Goal: Answer question/provide support

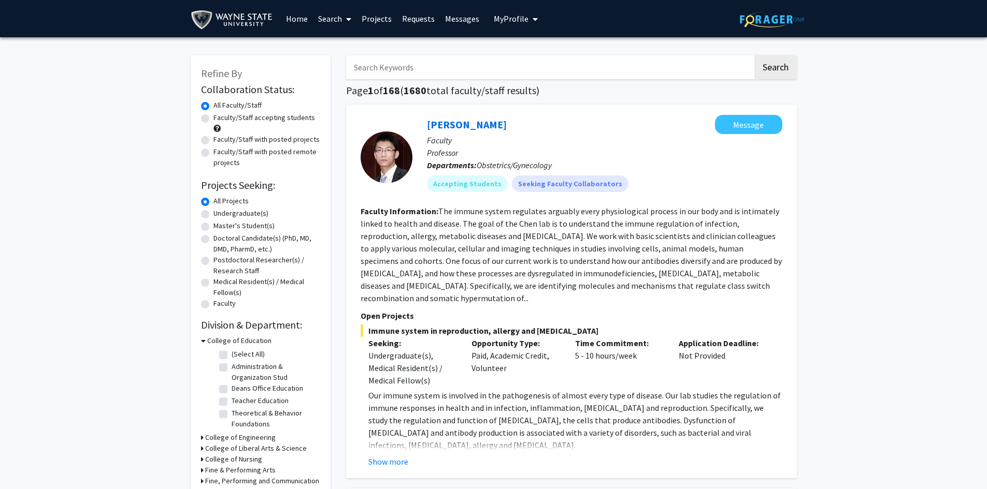
click at [371, 71] on input "Search Keywords" at bounding box center [549, 67] width 407 height 24
type input "[PERSON_NAME]"
click at [754, 55] on button "Search" at bounding box center [775, 67] width 42 height 24
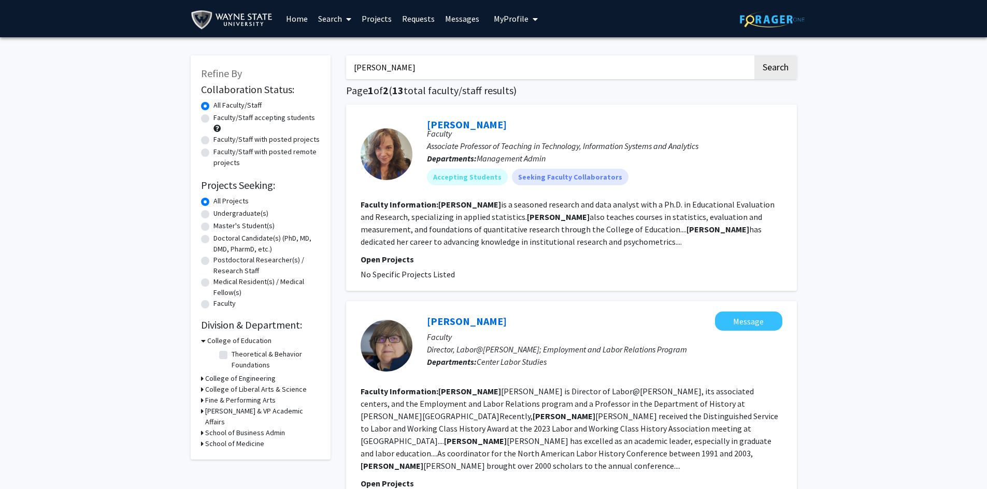
click at [457, 124] on link "[PERSON_NAME]" at bounding box center [467, 124] width 80 height 13
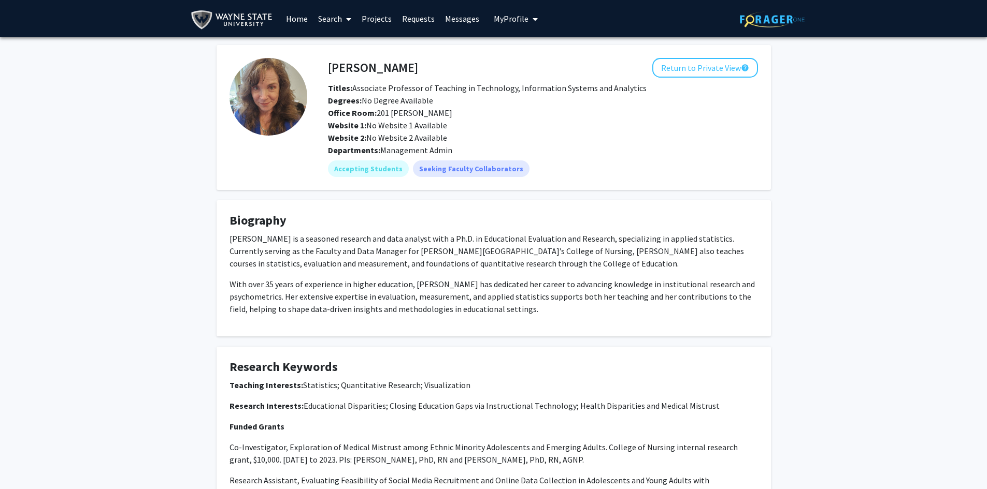
click at [520, 18] on span "My Profile" at bounding box center [511, 18] width 35 height 10
click at [544, 86] on link "Account Settings" at bounding box center [547, 80] width 93 height 12
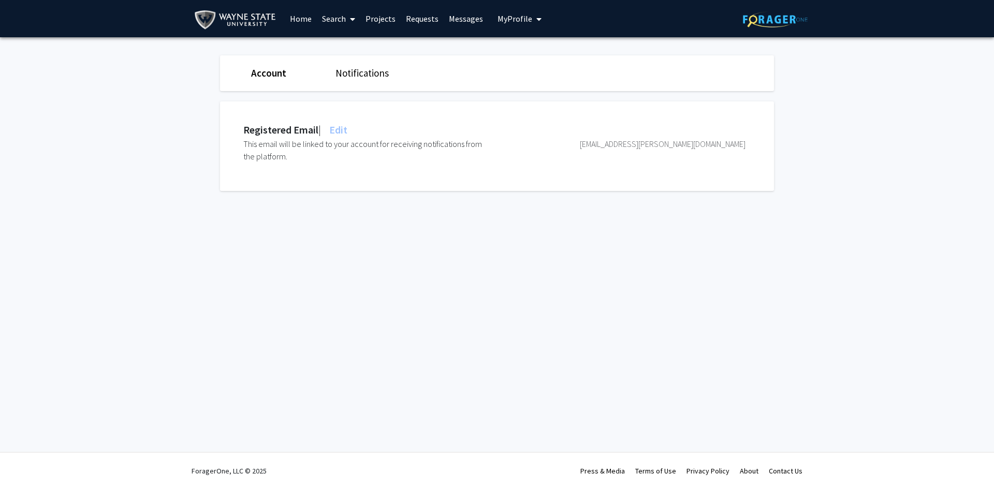
click at [263, 70] on link "Account" at bounding box center [268, 73] width 35 height 12
click at [526, 15] on span "My Profile" at bounding box center [515, 18] width 35 height 10
click at [550, 52] on span "[PERSON_NAME]" at bounding box center [562, 47] width 63 height 11
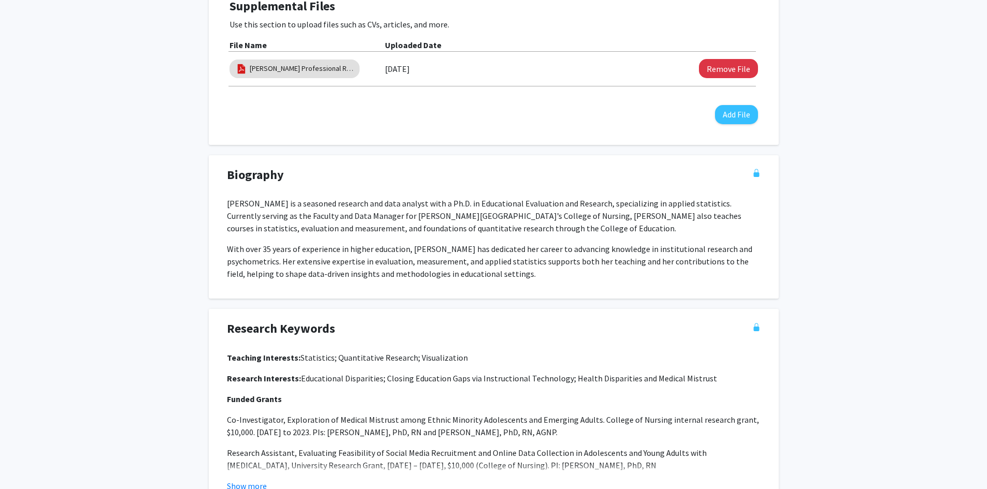
scroll to position [311, 0]
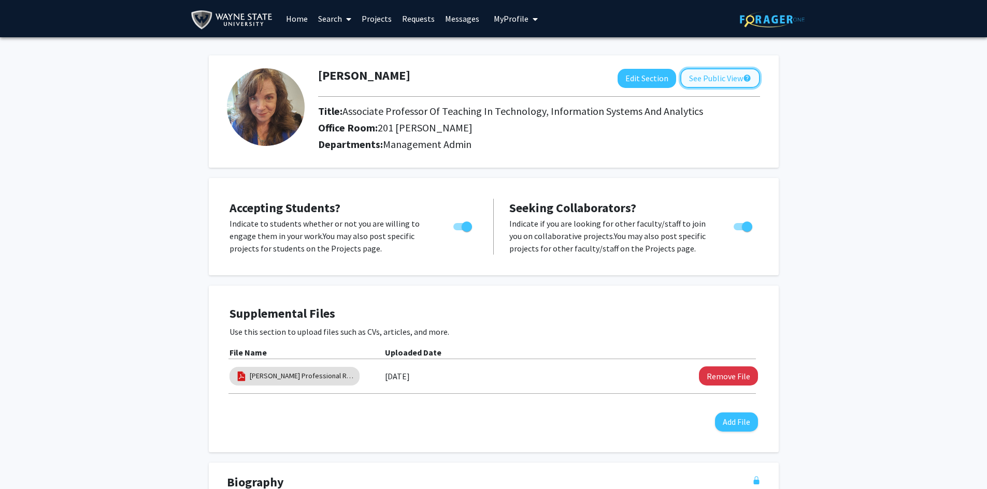
click at [717, 79] on button "See Public View help" at bounding box center [720, 78] width 80 height 20
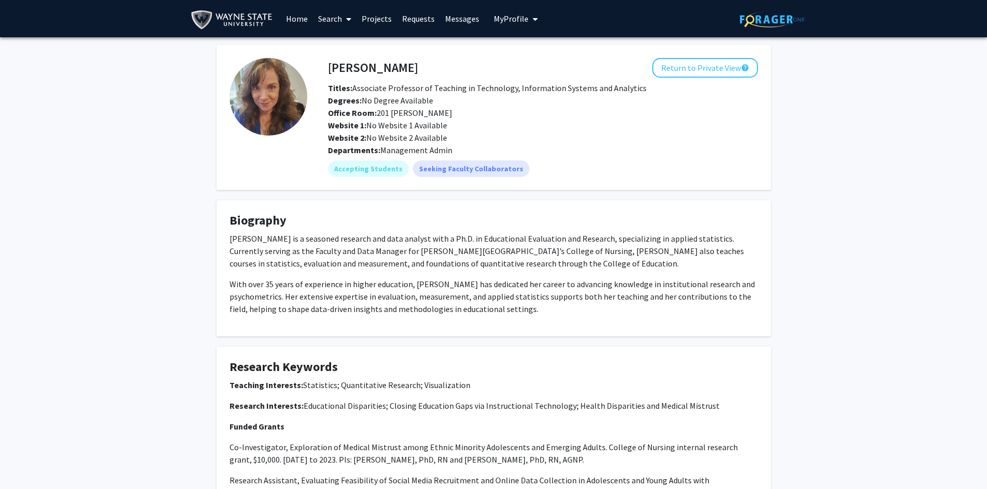
click at [419, 18] on link "Requests" at bounding box center [418, 19] width 43 height 36
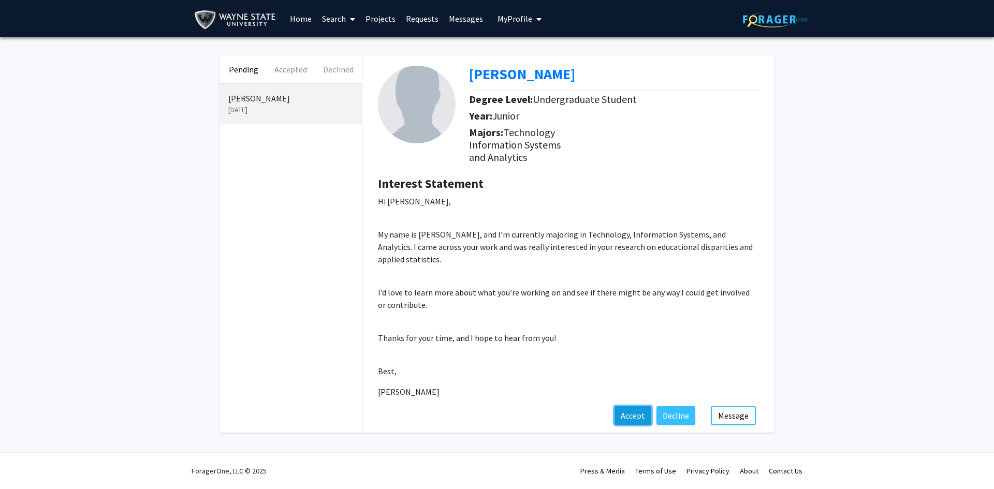
click at [639, 414] on button "Accept" at bounding box center [633, 416] width 37 height 19
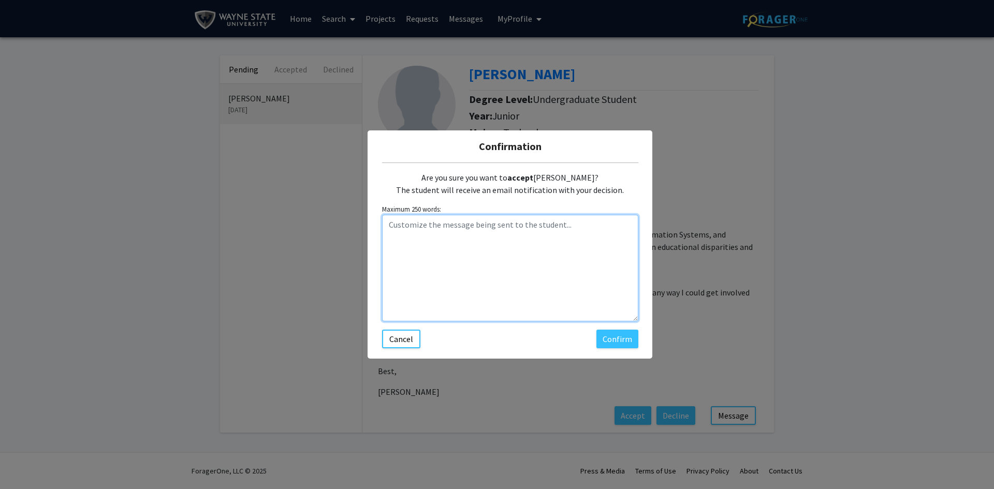
click at [407, 231] on textarea "Customize the message being sent to the student..." at bounding box center [510, 268] width 256 height 107
drag, startPoint x: 557, startPoint y: 140, endPoint x: 549, endPoint y: 151, distance: 13.7
click at [549, 151] on h5 "Confirmation" at bounding box center [510, 147] width 268 height 16
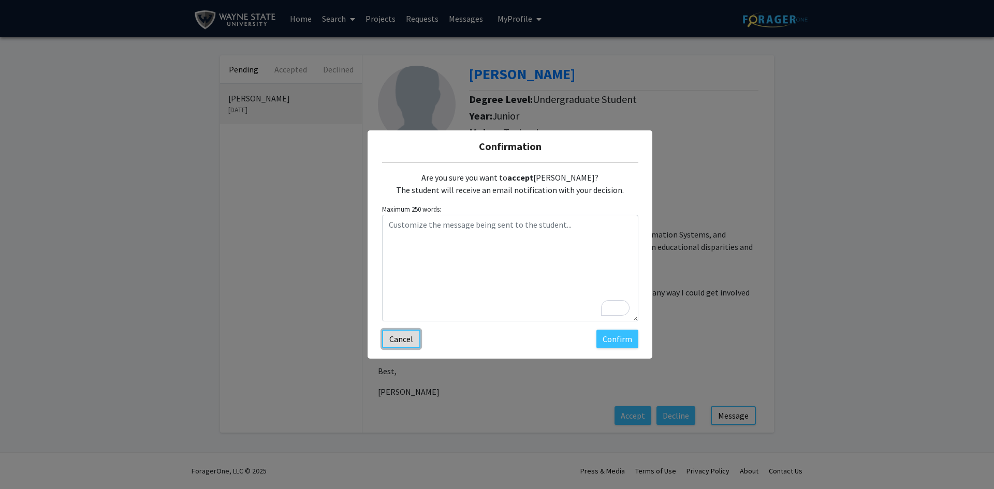
click at [397, 339] on button "Cancel" at bounding box center [401, 339] width 38 height 19
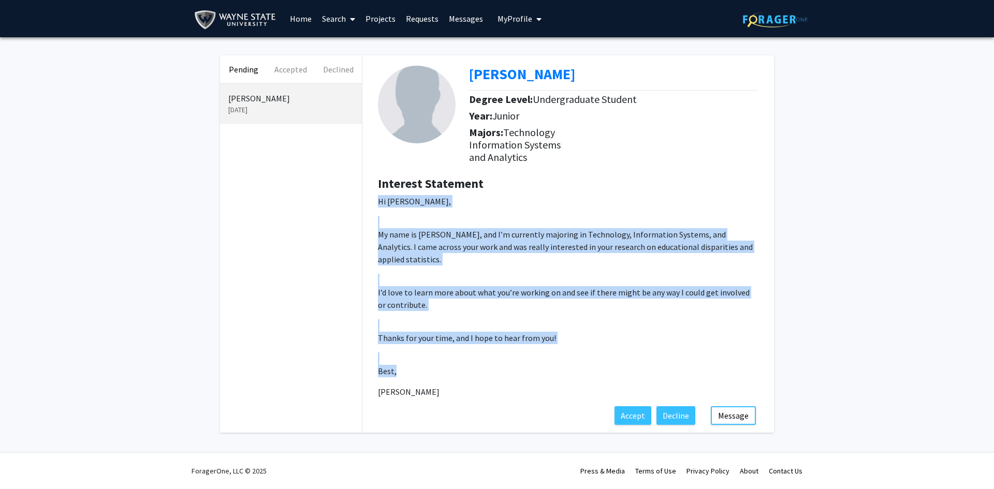
drag, startPoint x: 378, startPoint y: 199, endPoint x: 502, endPoint y: 370, distance: 211.6
click at [502, 370] on div "Interest Statement Hi [PERSON_NAME], My name is [PERSON_NAME], and I’m currentl…" at bounding box center [568, 292] width 396 height 230
copy p "Hi [PERSON_NAME], My name is [PERSON_NAME], and I’m currently majoring in Techn…"
click at [635, 413] on button "Accept" at bounding box center [633, 416] width 37 height 19
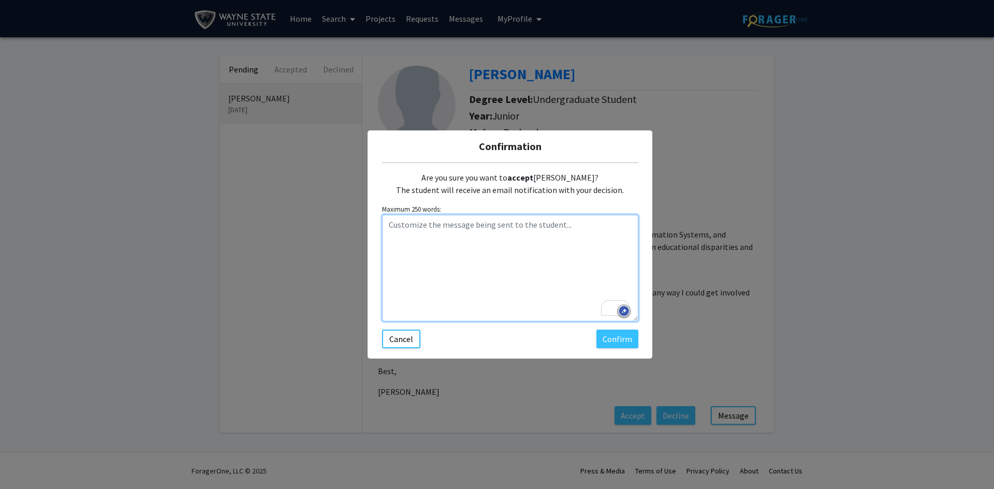
click at [421, 231] on textarea "To enrich screen reader interactions, please activate Accessibility in Grammarl…" at bounding box center [510, 268] width 256 height 107
paste textarea "Lore [Ipsumdo’s Amet], C adipi el seddoeius te inci utla etd ma a enimadmi veni…"
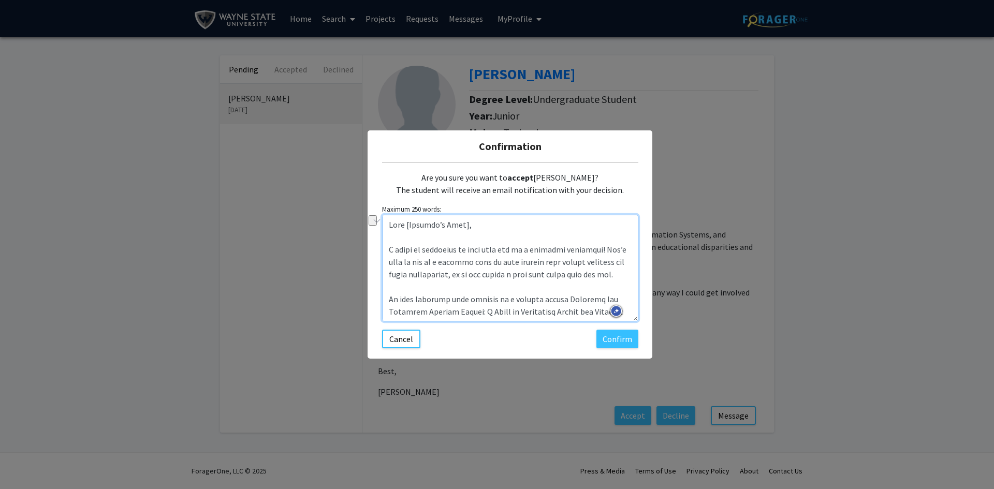
drag, startPoint x: 403, startPoint y: 225, endPoint x: 463, endPoint y: 223, distance: 60.1
click at [463, 223] on textarea "To enrich screen reader interactions, please activate Accessibility in Grammarl…" at bounding box center [510, 268] width 256 height 107
click at [531, 247] on textarea "Dear Salma, I would be delighted to work with you as a research assistant! Let’…" at bounding box center [510, 268] width 256 height 107
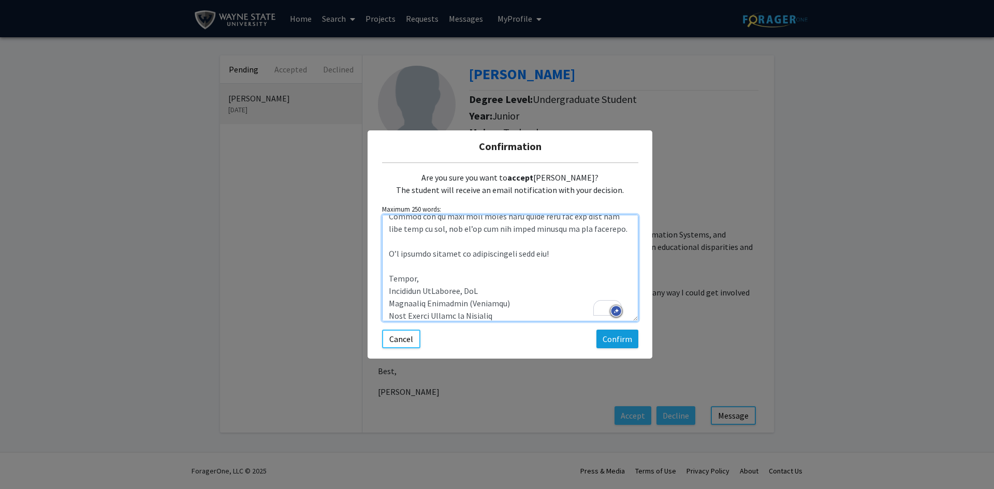
type textarea "Dear Salma, I would be delighted to work with you as a student research assista…"
click at [619, 339] on button "Confirm" at bounding box center [618, 339] width 42 height 19
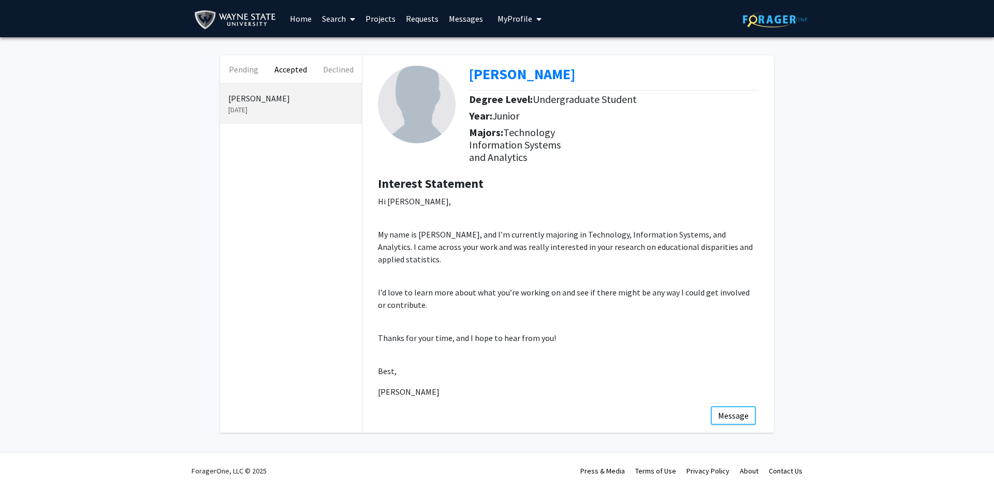
click at [296, 13] on link "Home" at bounding box center [301, 19] width 32 height 36
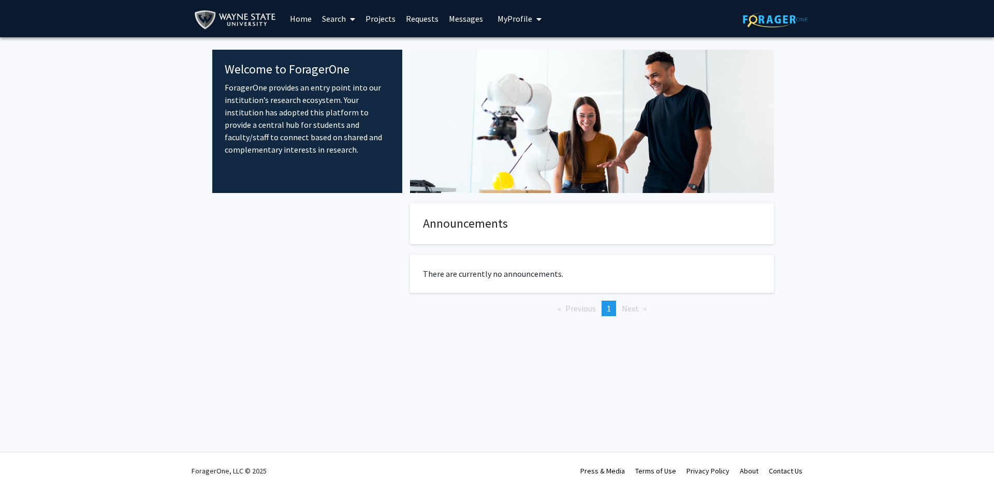
click at [510, 18] on span "My Profile" at bounding box center [515, 18] width 35 height 10
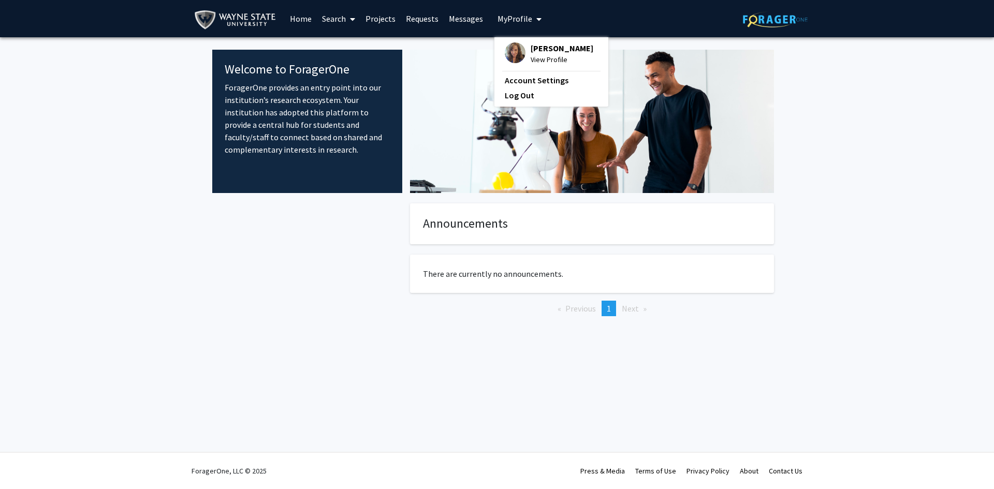
click at [554, 53] on span "[PERSON_NAME]" at bounding box center [562, 47] width 63 height 11
